Goal: Information Seeking & Learning: Learn about a topic

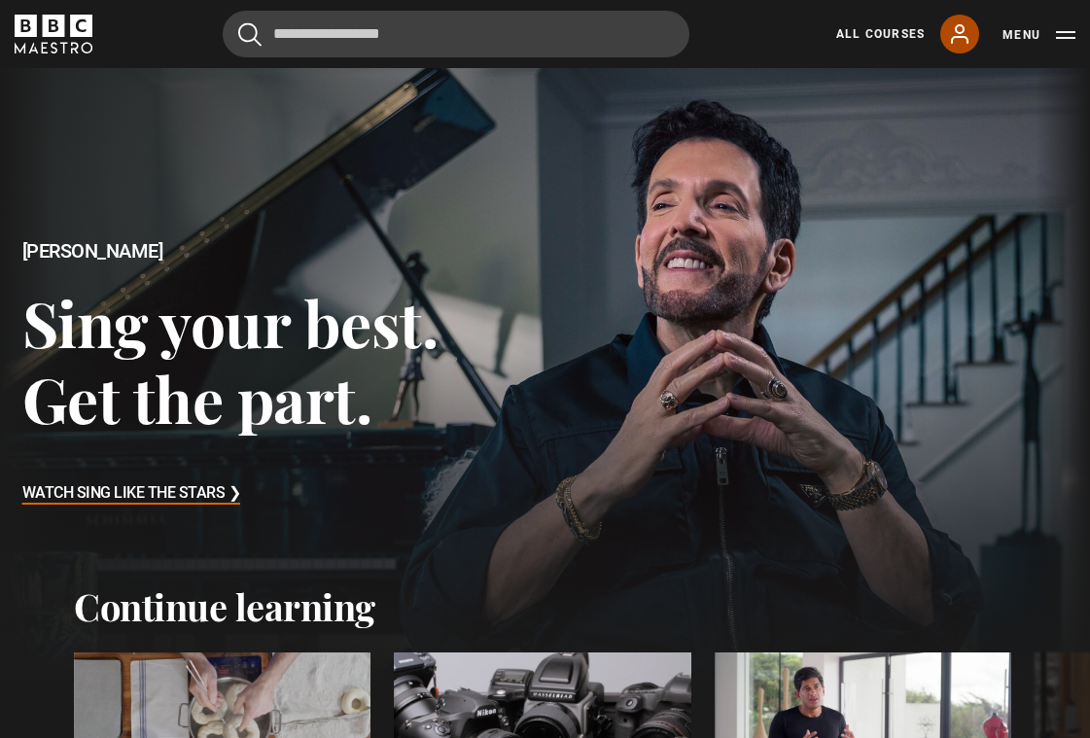
click at [956, 52] on link "My Account" at bounding box center [959, 34] width 39 height 39
click at [956, 29] on icon at bounding box center [960, 33] width 16 height 17
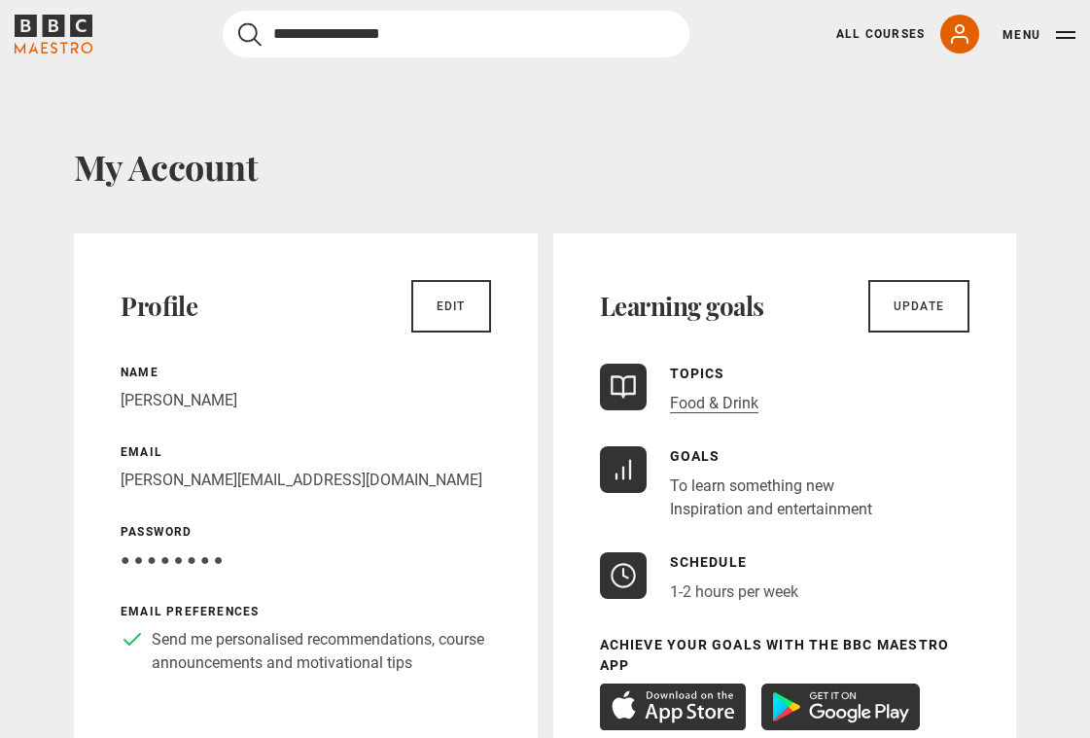
click at [318, 39] on input "Search" at bounding box center [456, 34] width 467 height 47
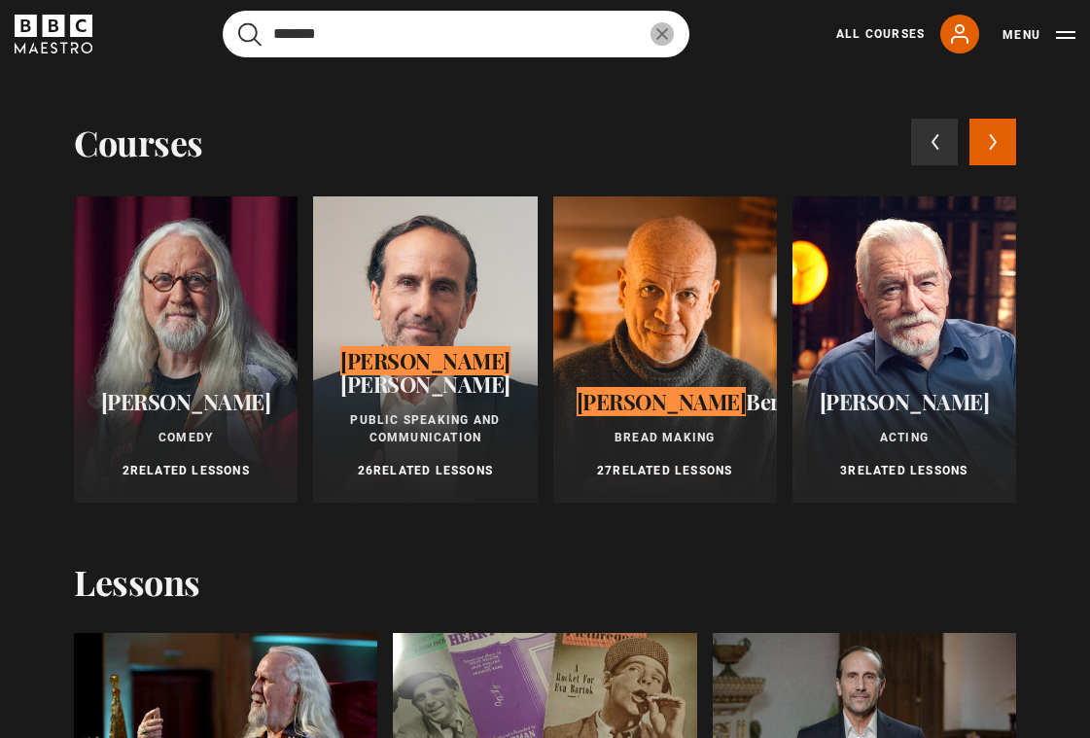
type input "*******"
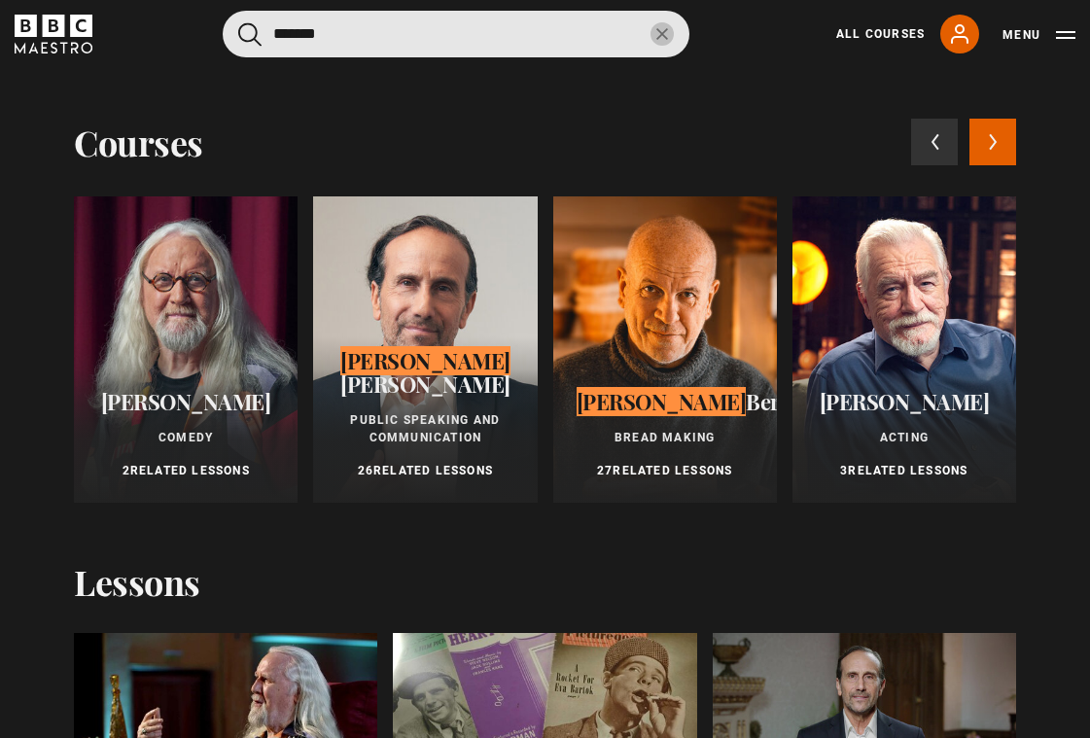
click at [691, 385] on div "Richard Bertinet Bread Making 27 Related Lessons" at bounding box center [665, 434] width 224 height 136
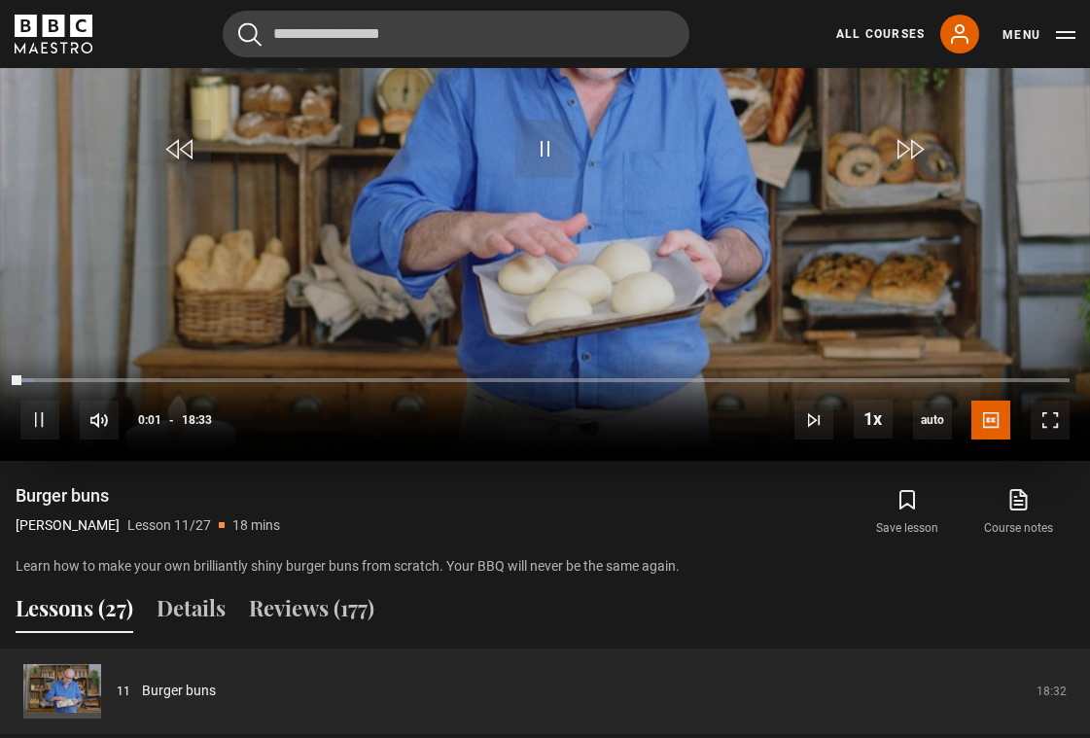
scroll to position [1098, 0]
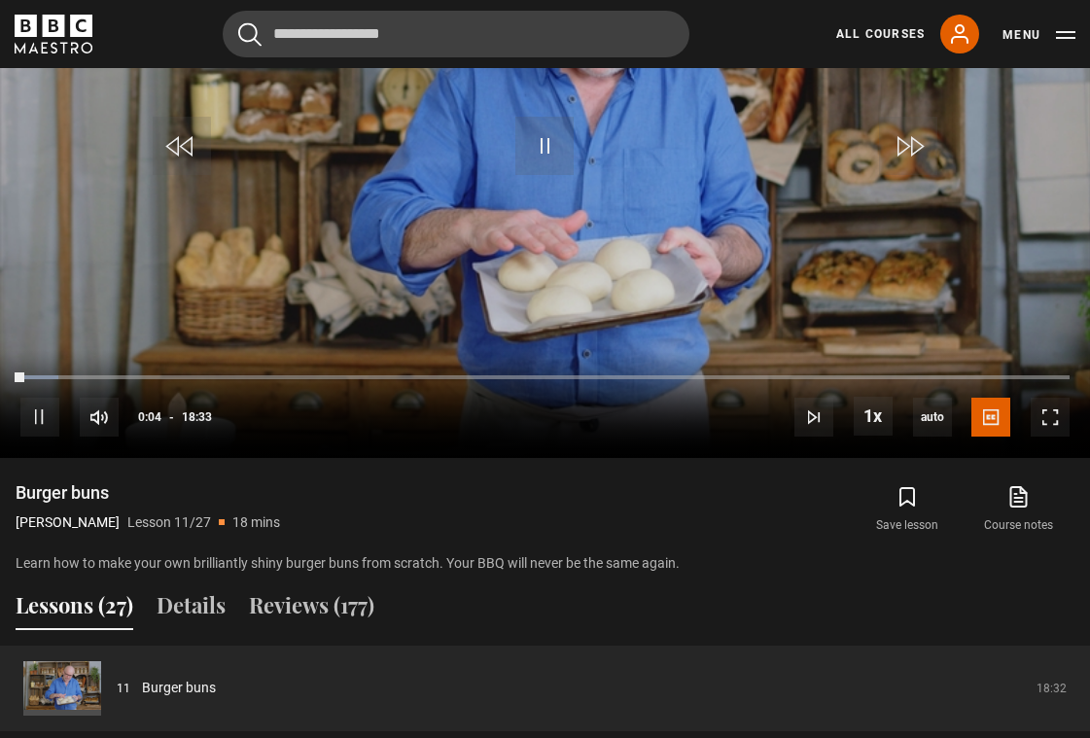
click at [82, 610] on button "Lessons (27)" at bounding box center [75, 609] width 118 height 41
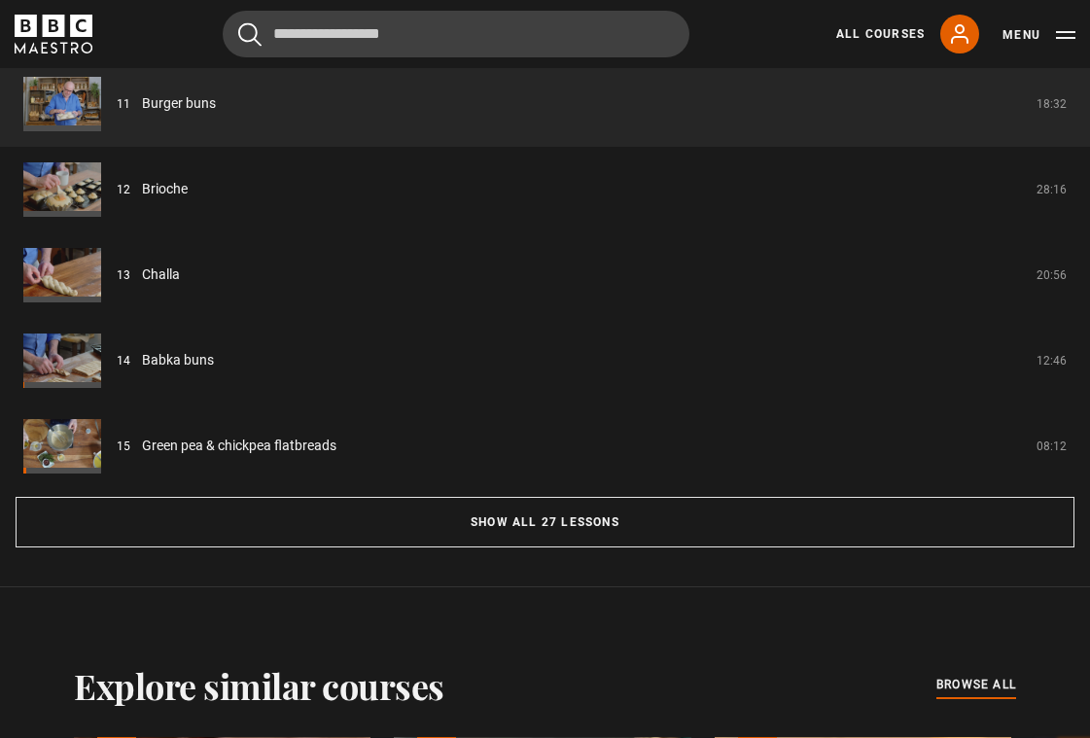
scroll to position [1686, 0]
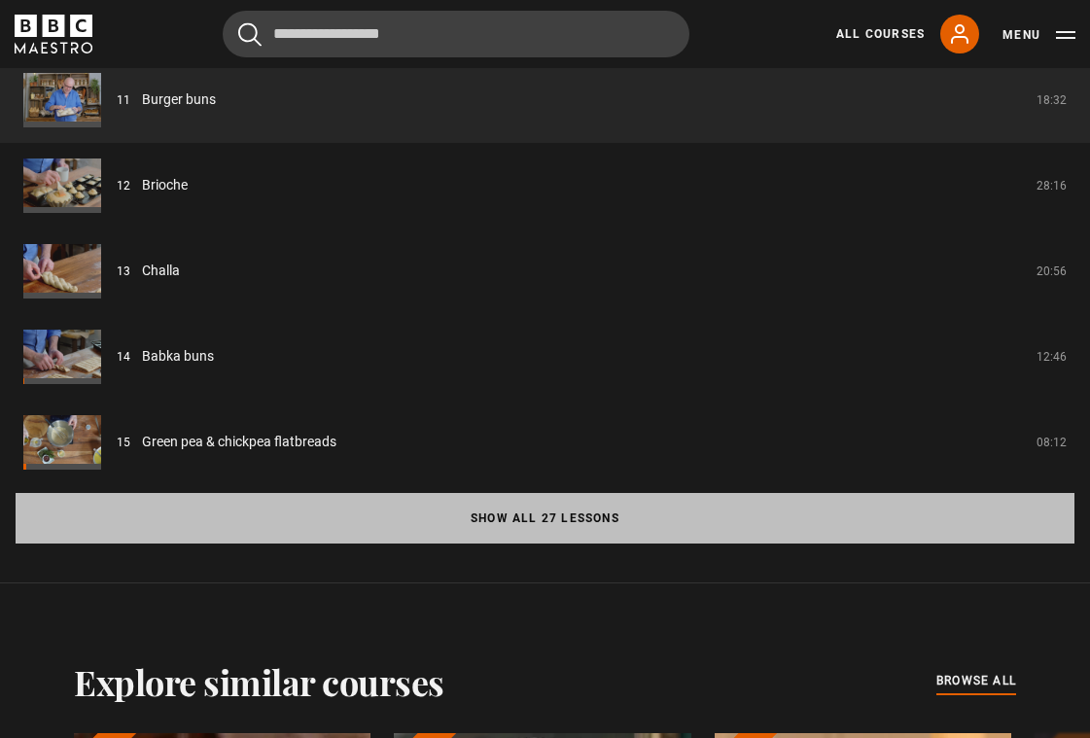
click at [496, 509] on button "Show all 27 lessons" at bounding box center [545, 518] width 1058 height 51
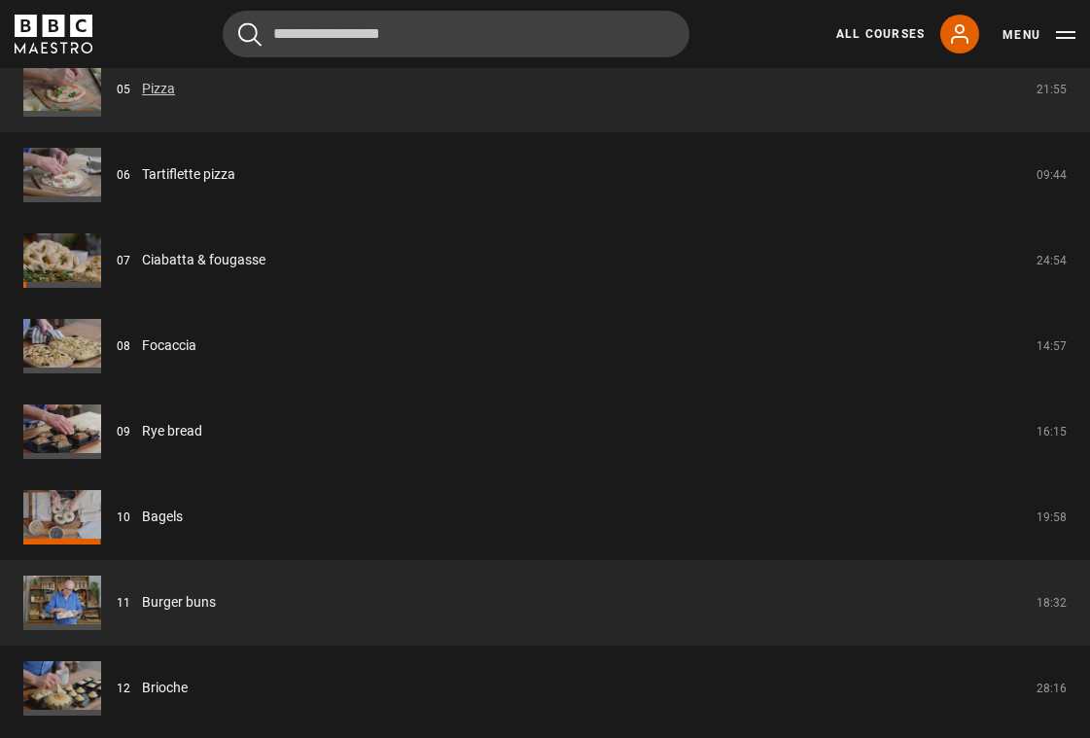
scroll to position [2127, 0]
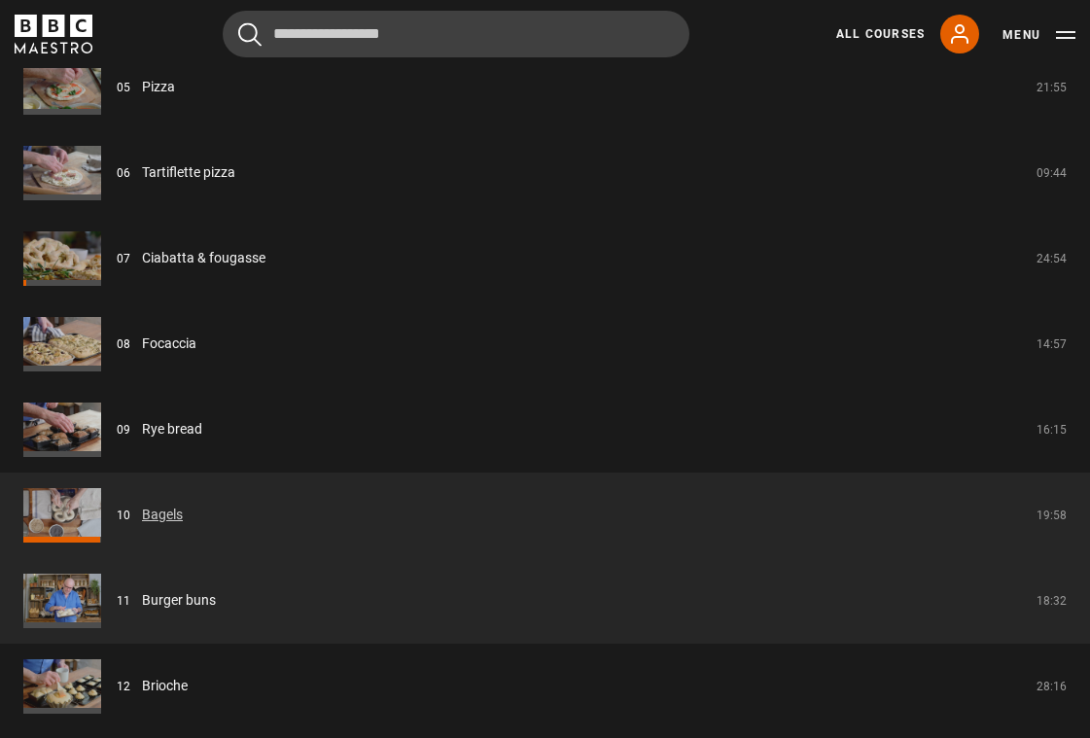
click at [155, 514] on link "Bagels" at bounding box center [162, 514] width 41 height 20
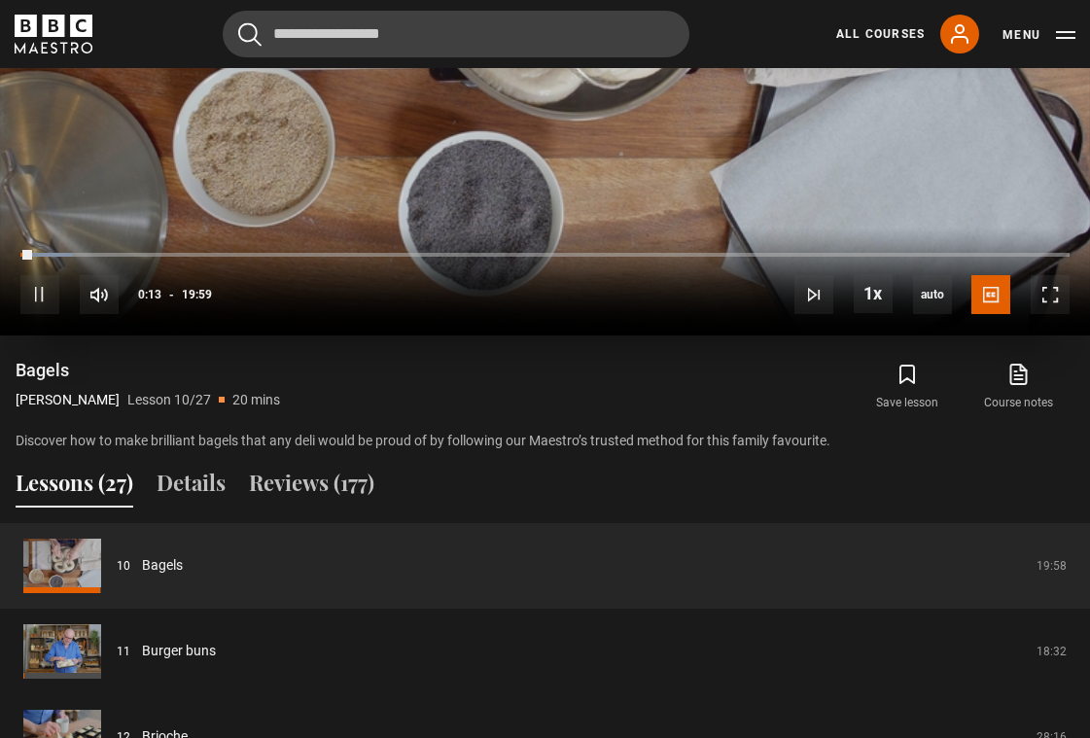
scroll to position [1224, 0]
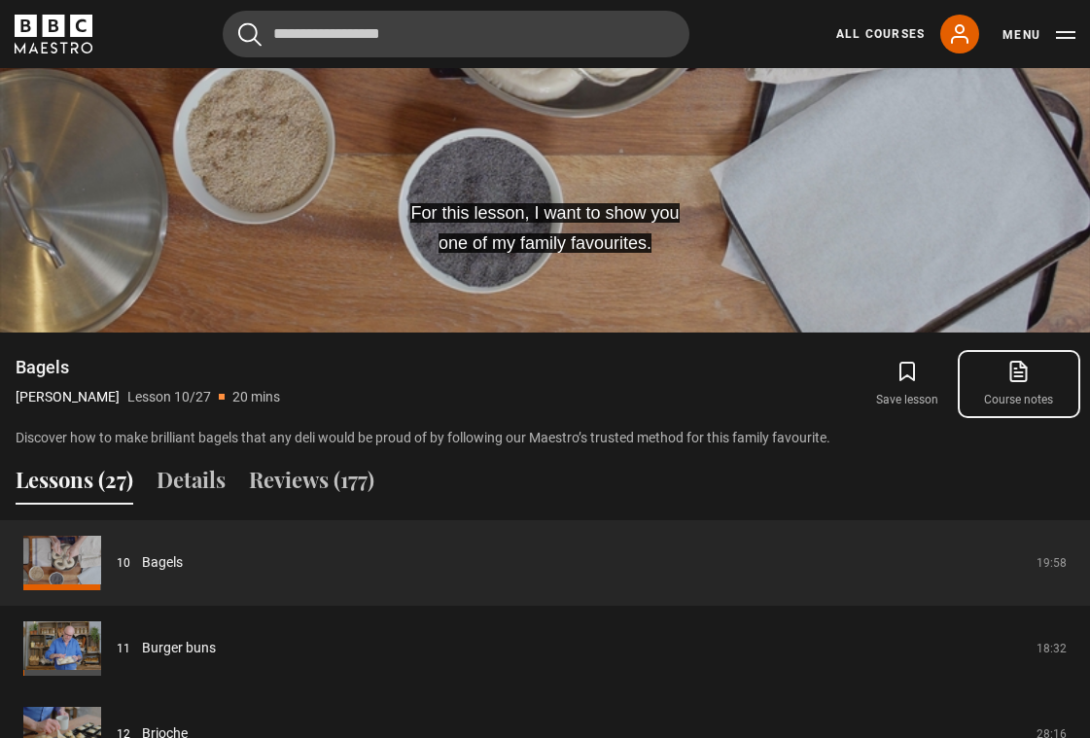
click at [1013, 368] on icon at bounding box center [1018, 371] width 24 height 23
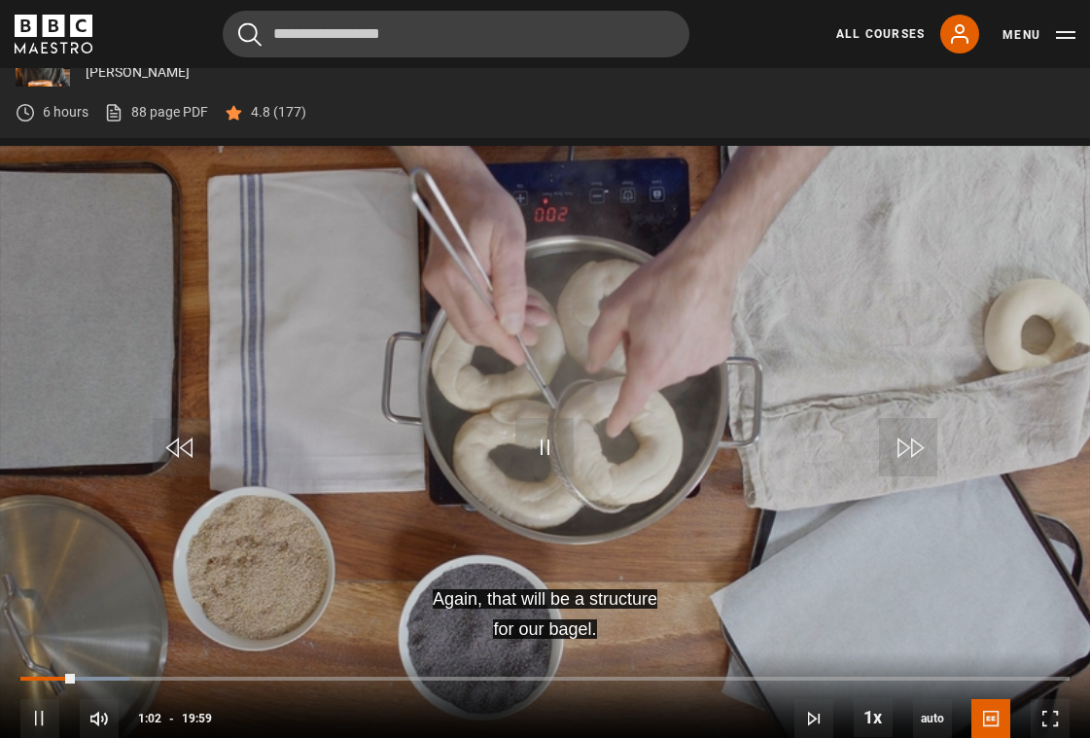
scroll to position [752, 0]
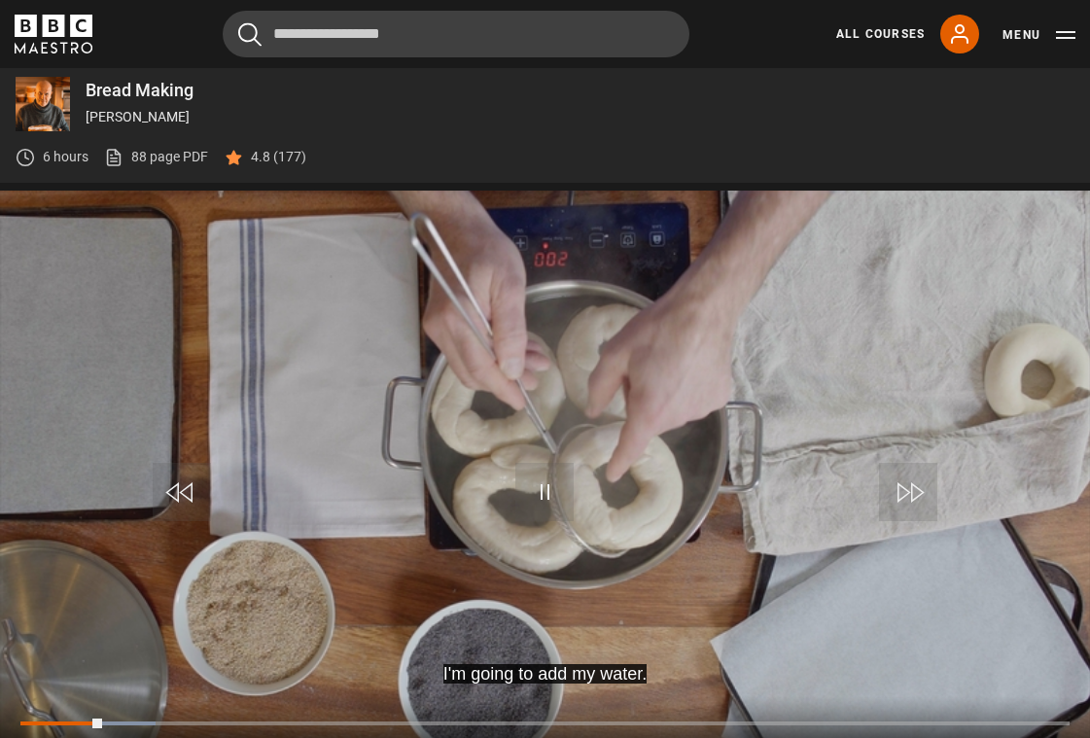
click at [72, 718] on div "10s Skip Back 10 seconds Pause 10s Skip Forward 10 seconds Loaded : 12.93% 01:0…" at bounding box center [545, 750] width 1090 height 108
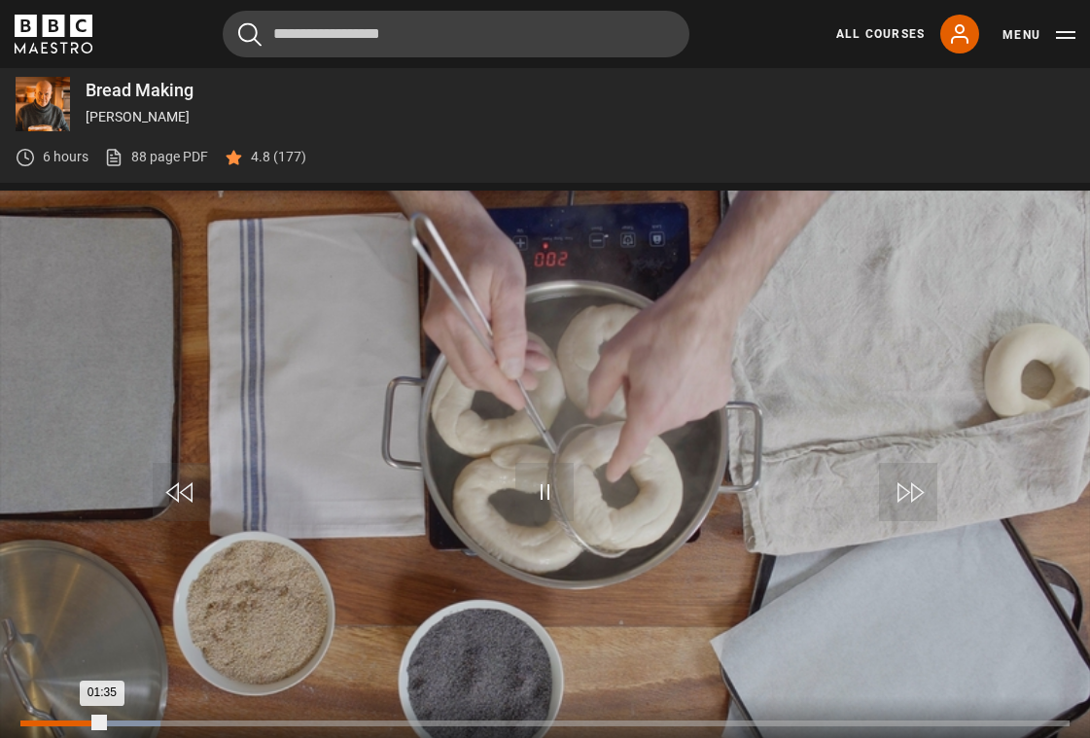
drag, startPoint x: 99, startPoint y: 714, endPoint x: 70, endPoint y: 723, distance: 30.4
click at [70, 723] on div "10s Skip Back 10 seconds Pause 10s Skip Forward 10 seconds Loaded : 13.34% 00:5…" at bounding box center [545, 750] width 1090 height 108
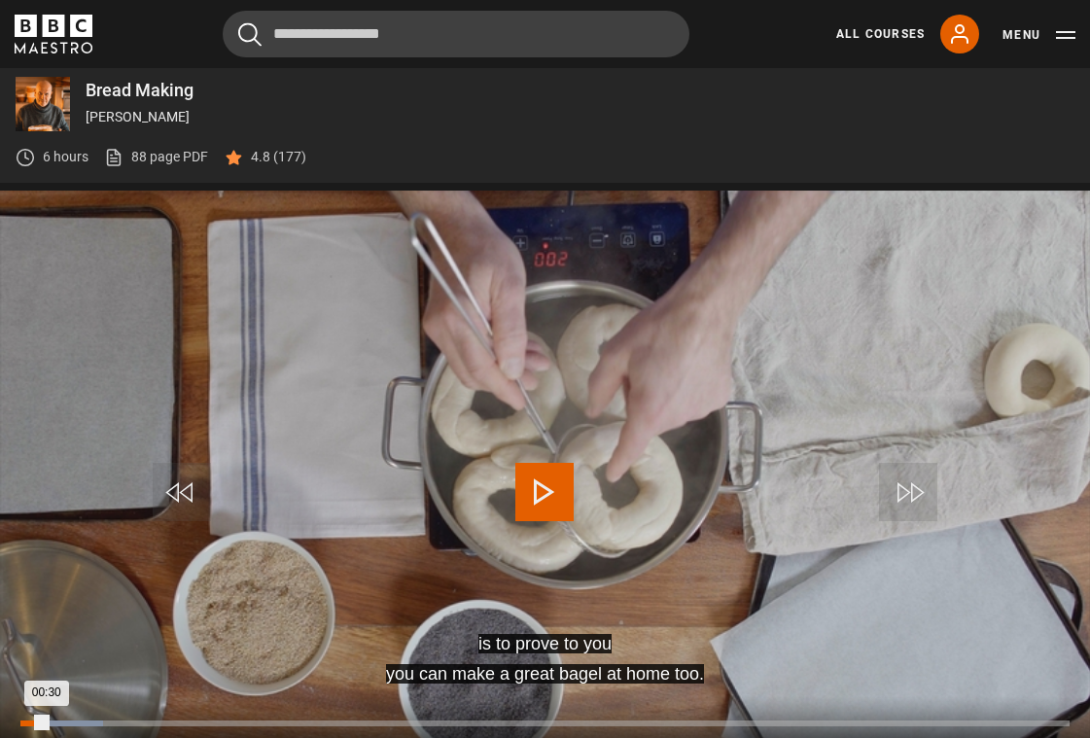
drag, startPoint x: 97, startPoint y: 719, endPoint x: 46, endPoint y: 723, distance: 51.7
click at [46, 723] on div "00:30" at bounding box center [33, 723] width 26 height 6
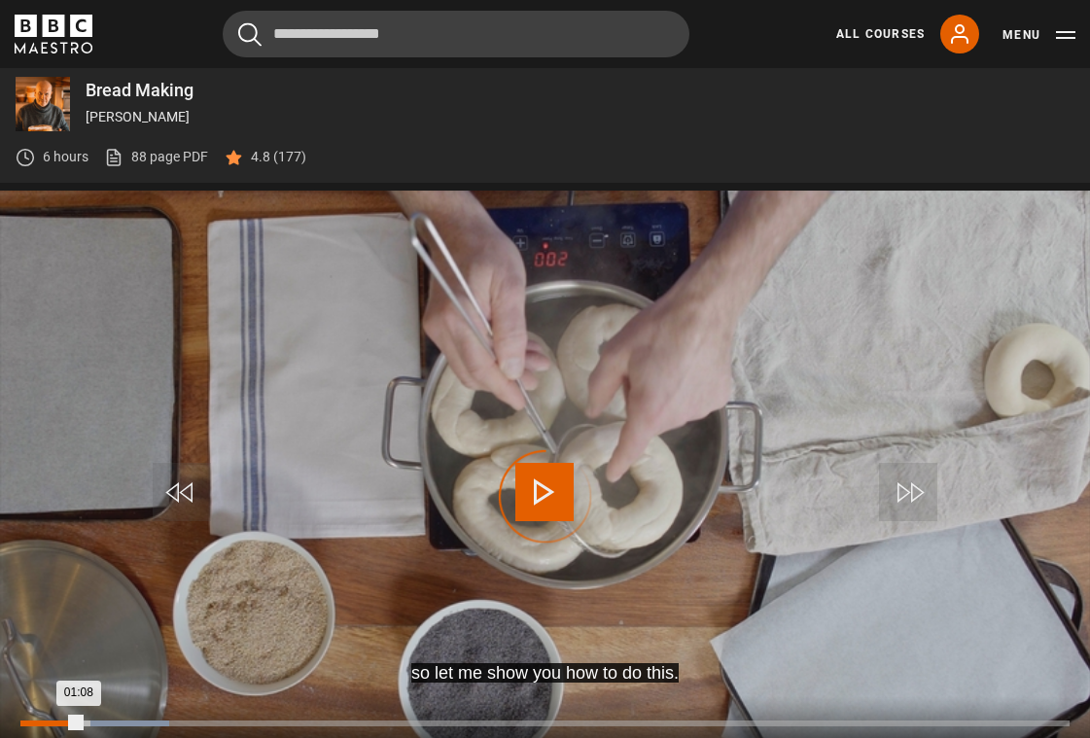
click at [80, 722] on div "Loaded : 14.18% 01:08 01:08" at bounding box center [544, 723] width 1049 height 6
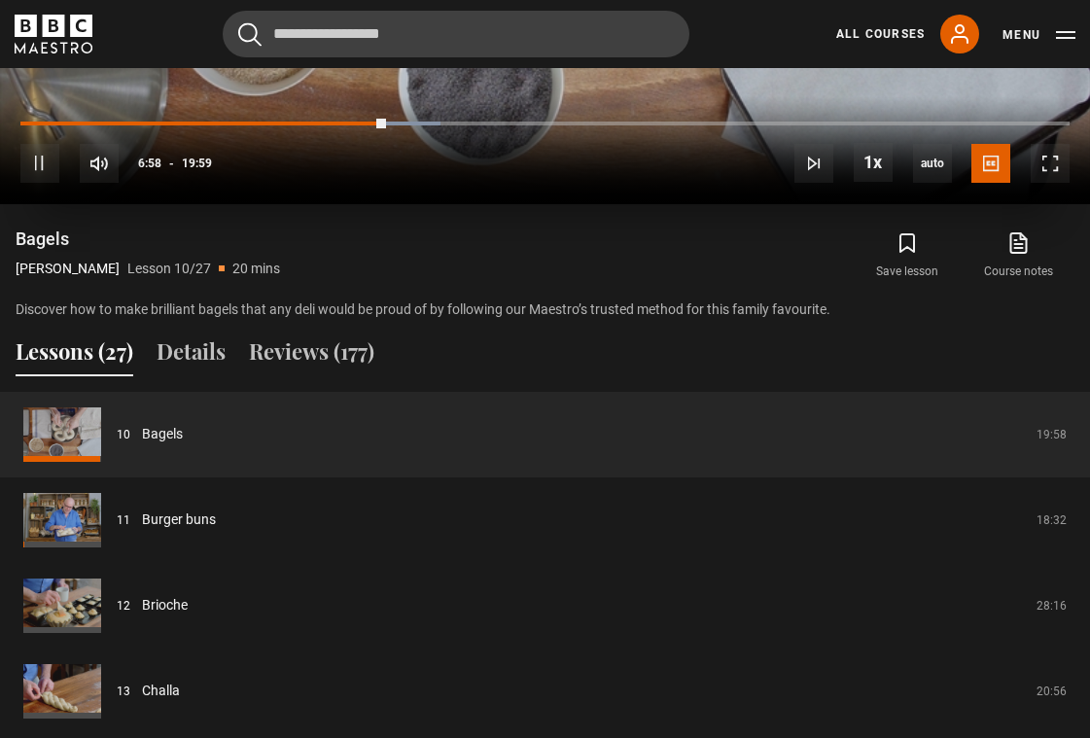
scroll to position [1353, 0]
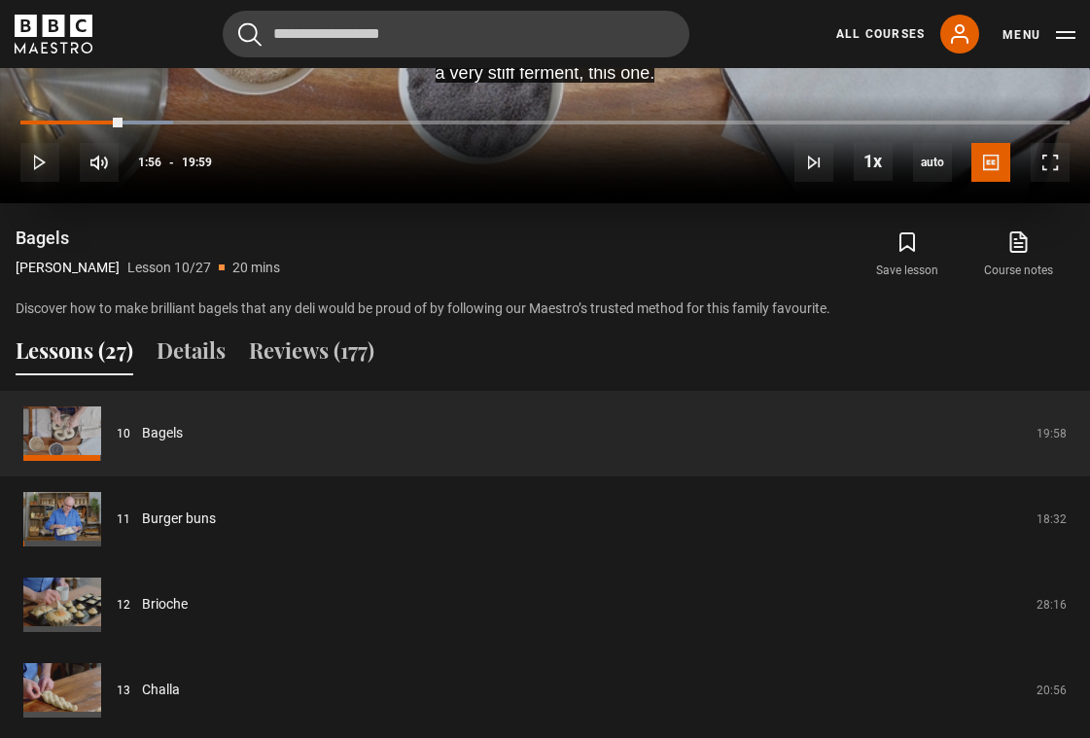
drag, startPoint x: 380, startPoint y: 118, endPoint x: 121, endPoint y: 134, distance: 259.1
click at [121, 134] on div "10s Skip Back 10 seconds Play 10s Skip Forward 10 seconds Loaded : 14.60% 04:40…" at bounding box center [545, 149] width 1090 height 108
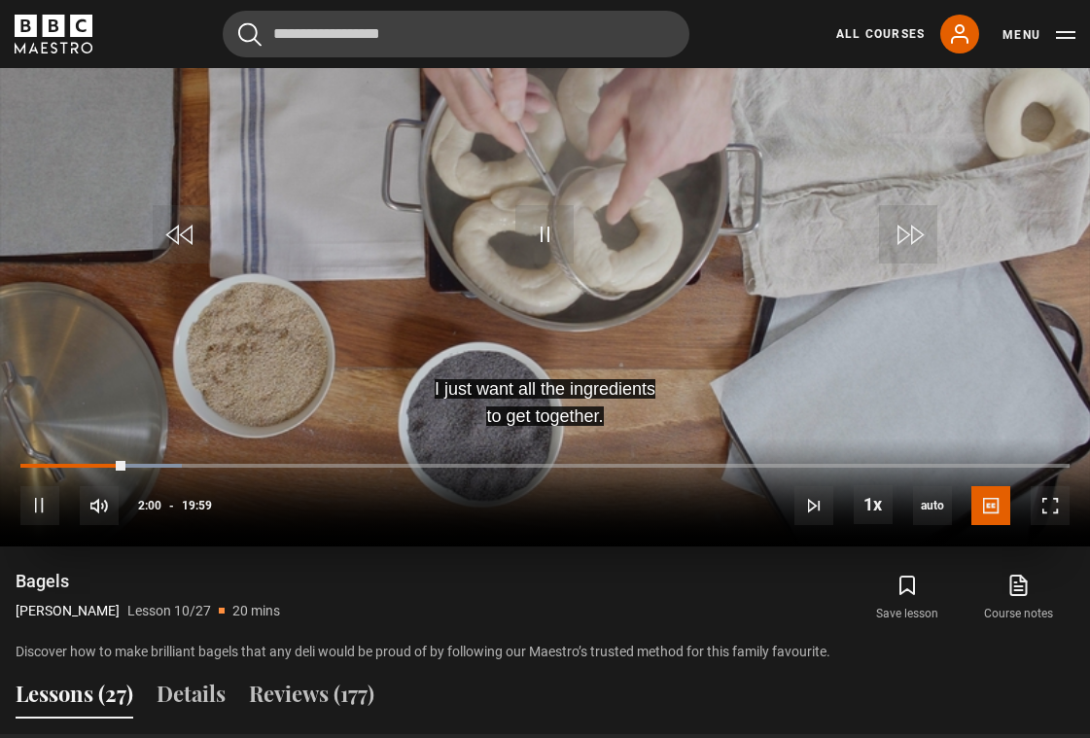
scroll to position [1002, 0]
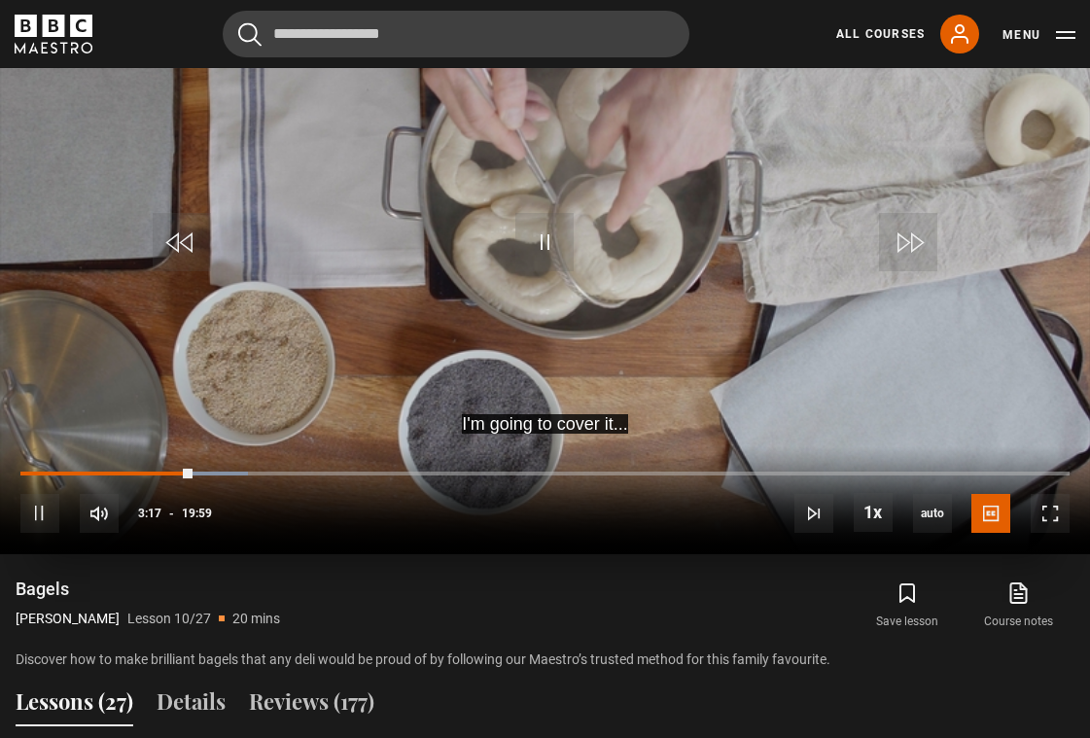
click at [136, 442] on video "Video Player" at bounding box center [545, 247] width 1090 height 613
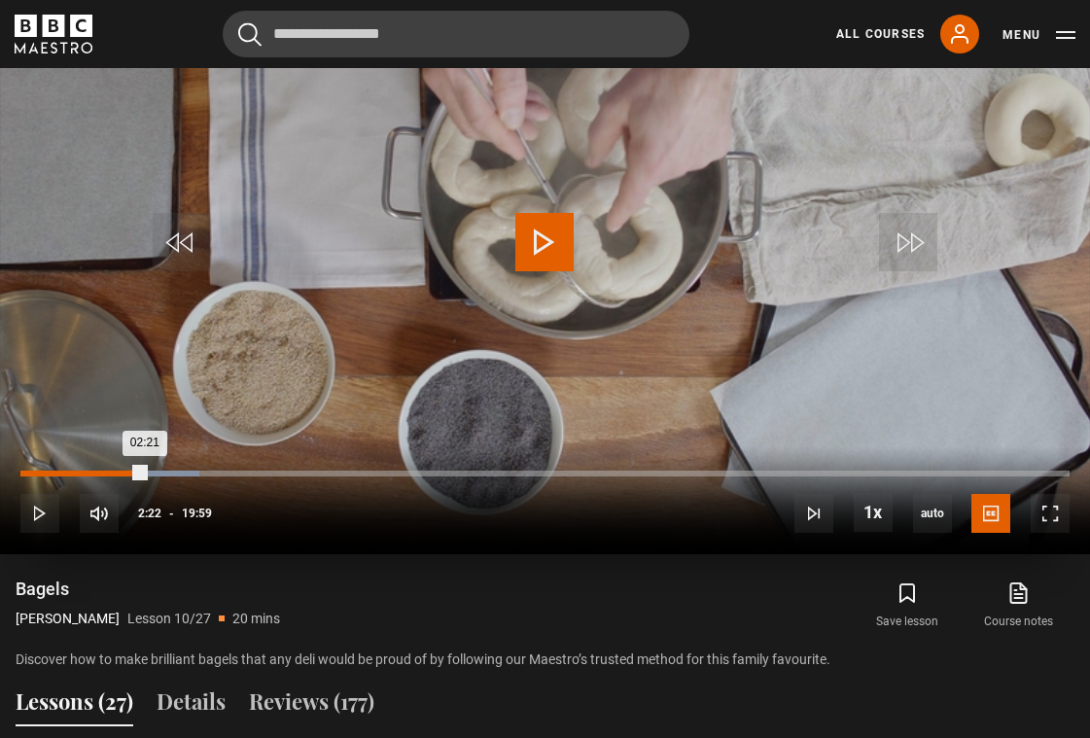
drag, startPoint x: 186, startPoint y: 477, endPoint x: 144, endPoint y: 471, distance: 42.2
click at [144, 471] on div "02:21" at bounding box center [82, 473] width 124 height 6
click at [533, 225] on span "Video Player" at bounding box center [544, 242] width 58 height 58
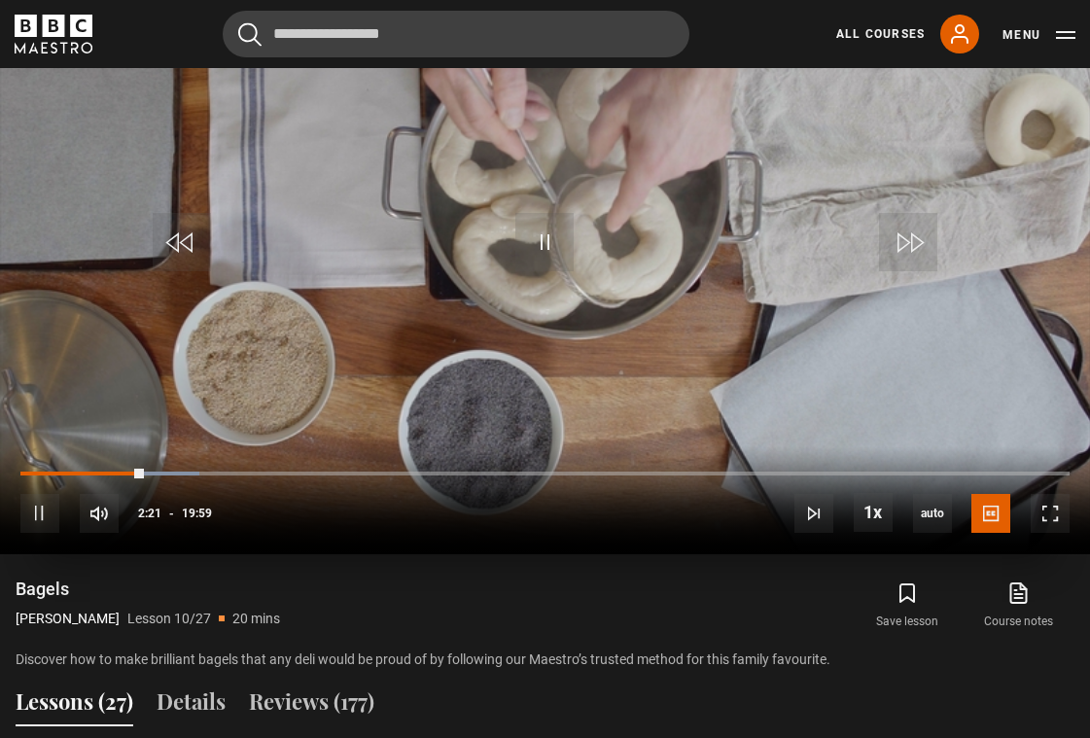
scroll to position [942, 0]
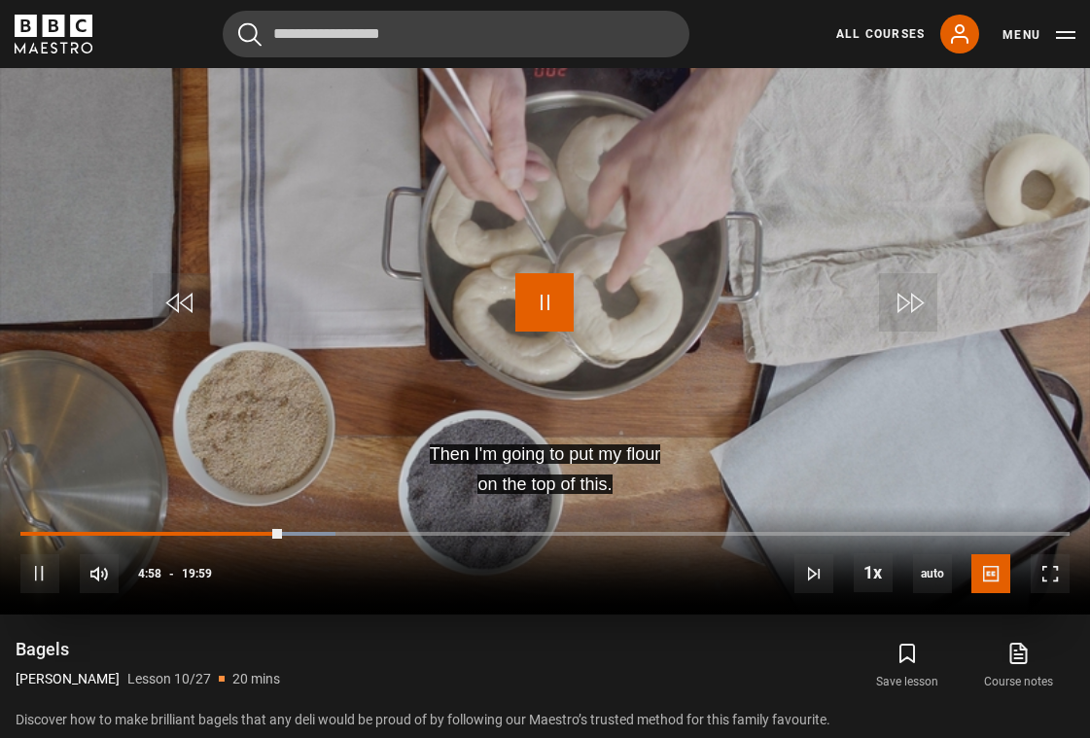
click at [550, 306] on span "Video Player" at bounding box center [544, 302] width 58 height 58
